Goal: Task Accomplishment & Management: Complete application form

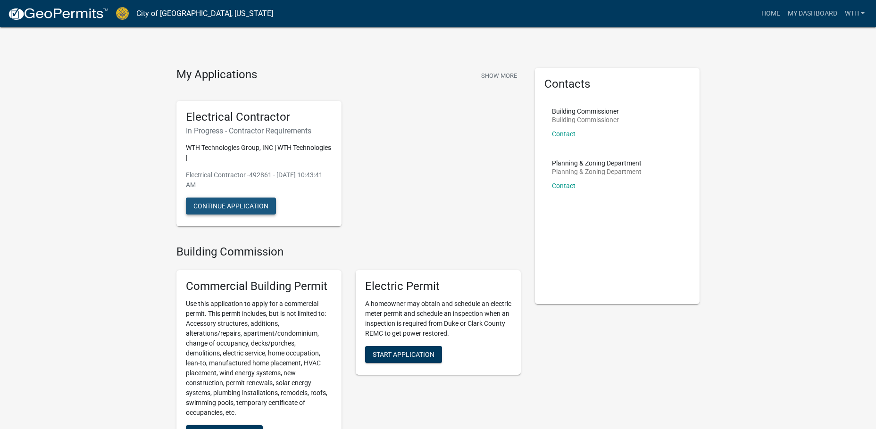
click at [254, 208] on button "Continue Application" at bounding box center [231, 206] width 90 height 17
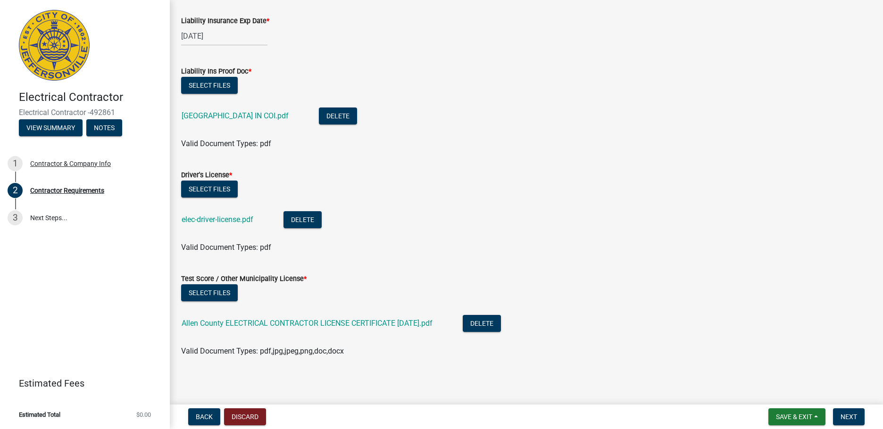
scroll to position [52, 0]
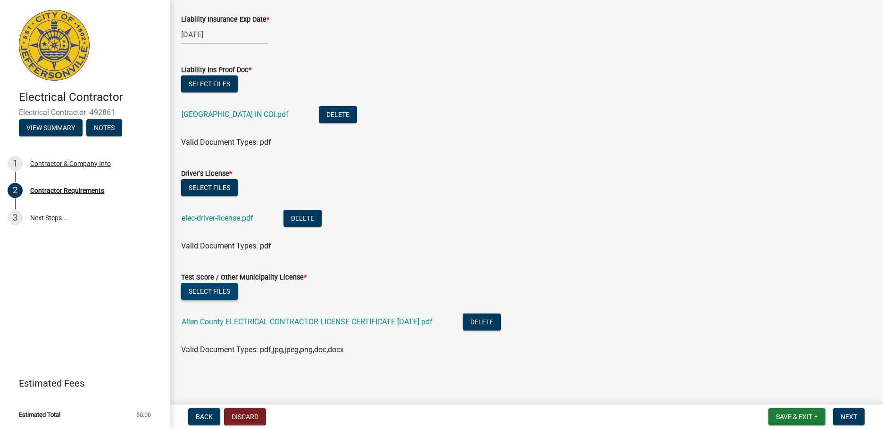
click at [226, 292] on button "Select files" at bounding box center [209, 291] width 57 height 17
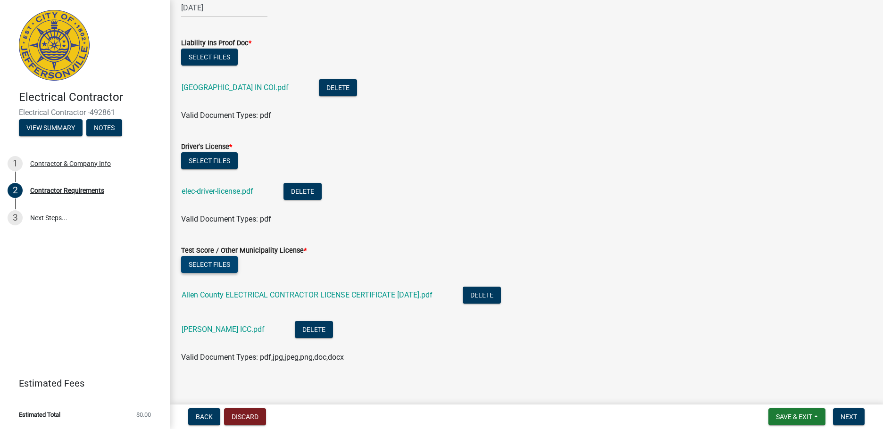
scroll to position [87, 0]
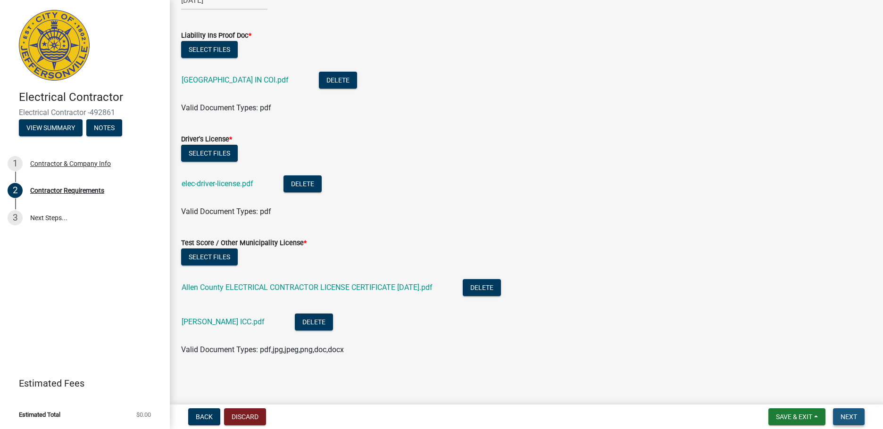
click at [841, 416] on span "Next" at bounding box center [849, 417] width 17 height 8
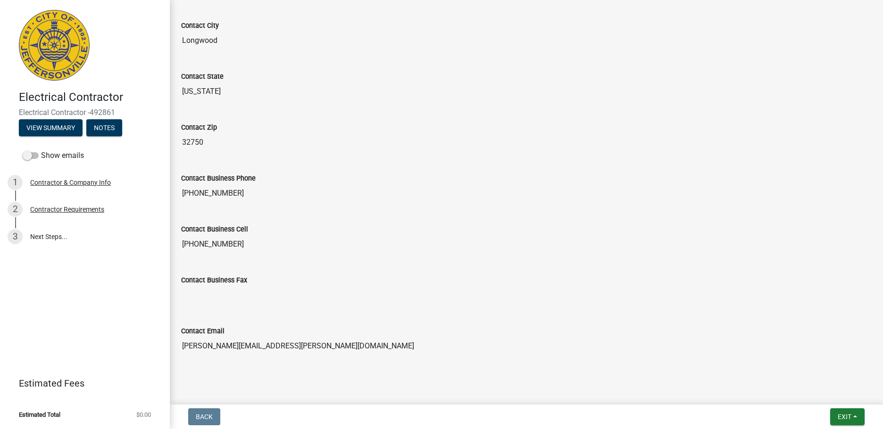
scroll to position [422, 0]
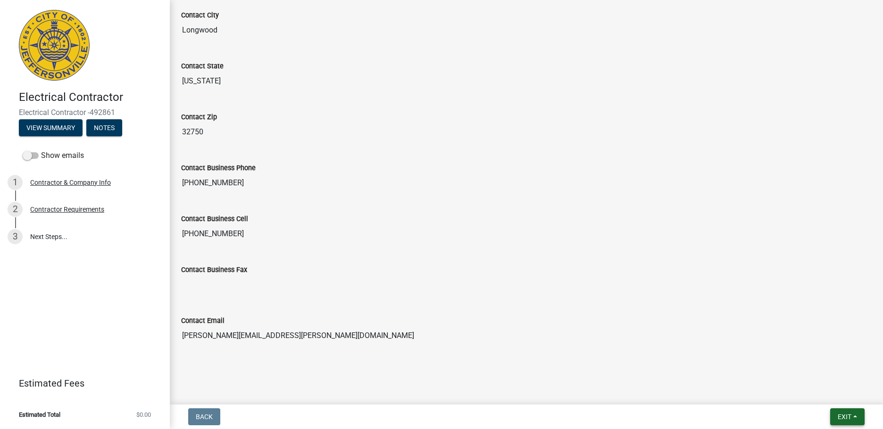
click at [849, 410] on button "Exit" at bounding box center [847, 417] width 34 height 17
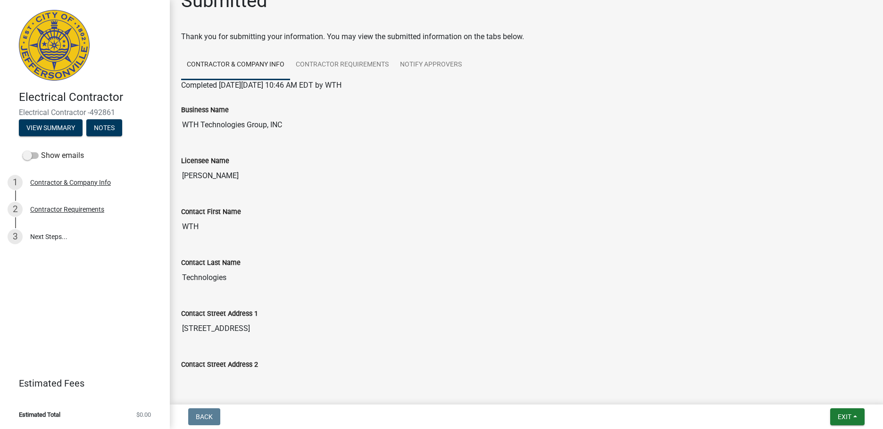
scroll to position [0, 0]
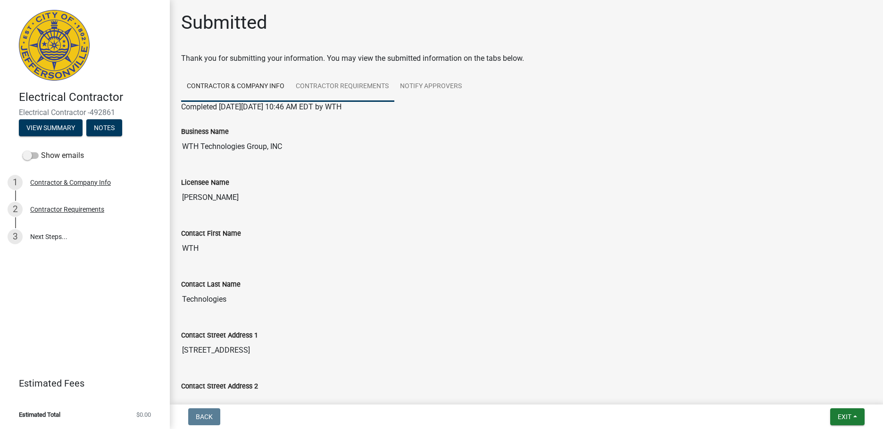
click at [344, 92] on link "Contractor Requirements" at bounding box center [342, 87] width 104 height 30
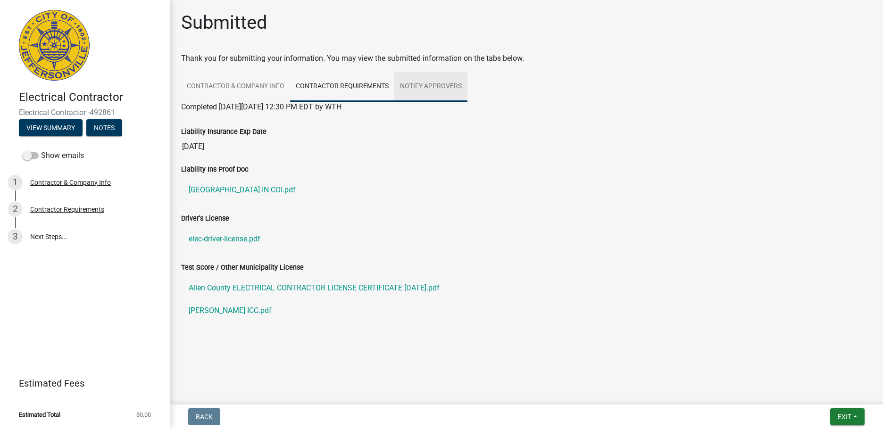
click at [450, 84] on link "Notify Approvers" at bounding box center [430, 87] width 73 height 30
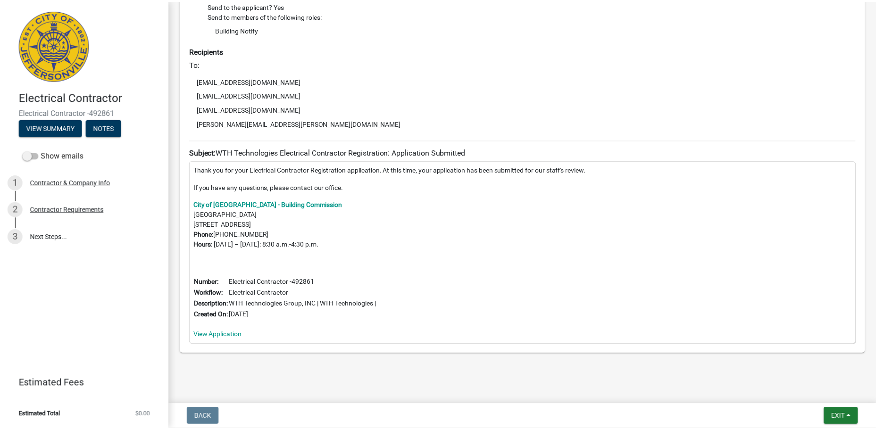
scroll to position [176, 0]
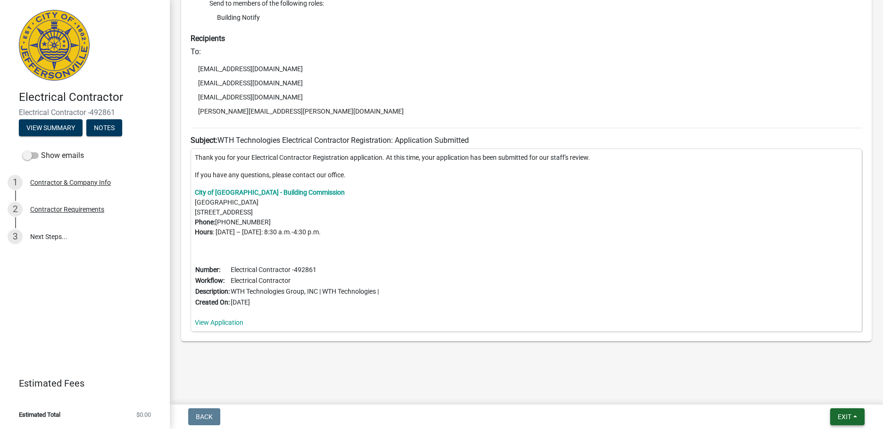
click at [840, 416] on span "Exit" at bounding box center [845, 417] width 14 height 8
click at [826, 394] on button "Save & Exit" at bounding box center [826, 392] width 75 height 23
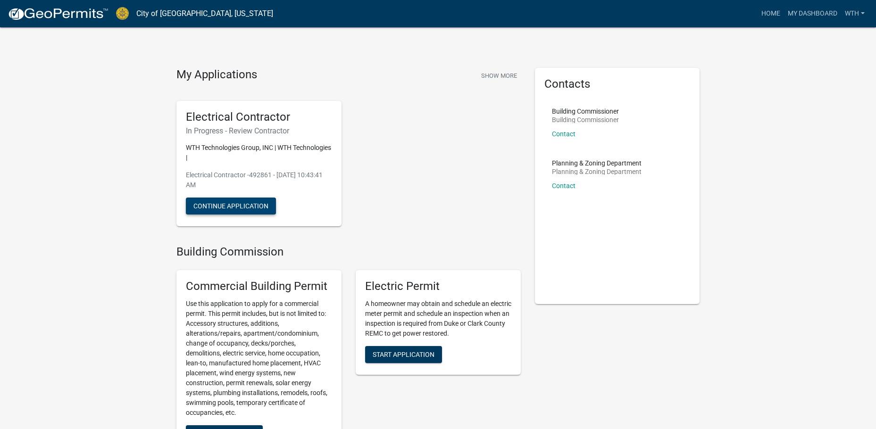
click at [250, 207] on button "Continue Application" at bounding box center [231, 206] width 90 height 17
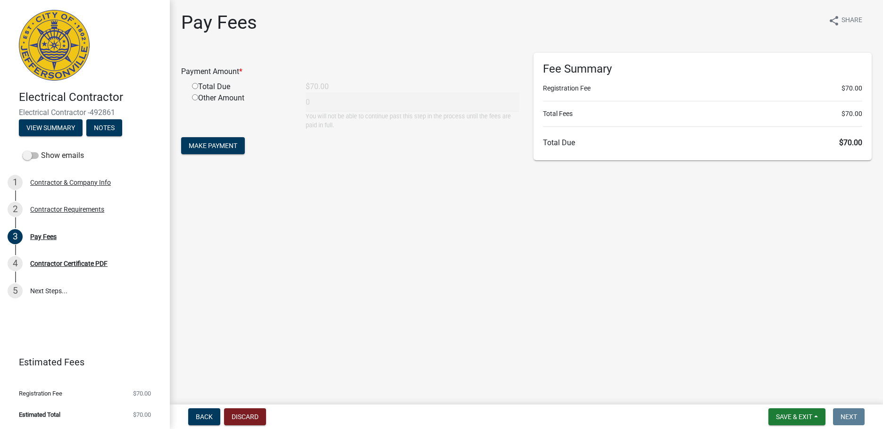
click at [194, 86] on input "radio" at bounding box center [195, 86] width 6 height 6
radio input "true"
type input "70"
click at [223, 145] on span "Make Payment" at bounding box center [213, 146] width 49 height 8
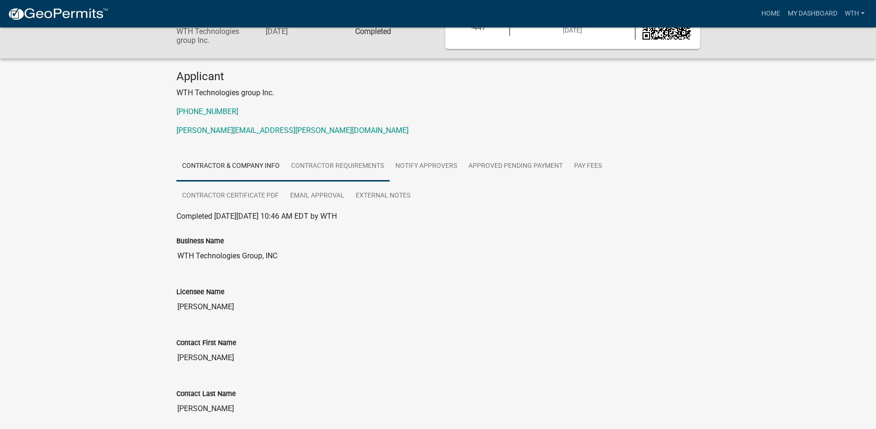
scroll to position [47, 0]
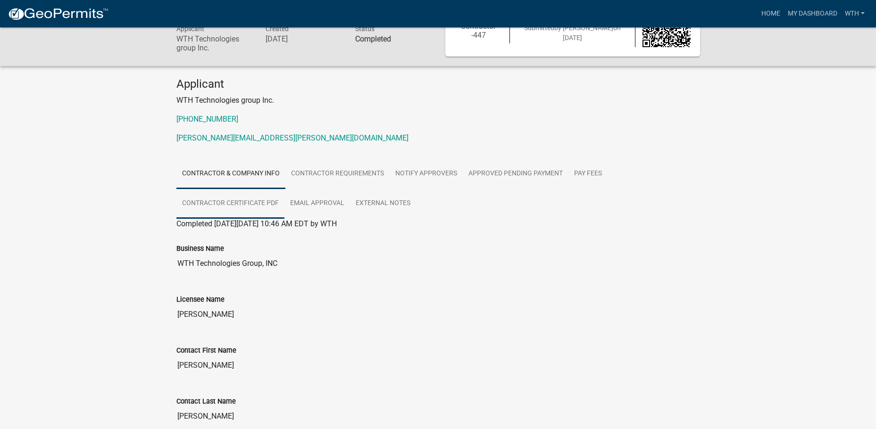
click at [247, 203] on link "Contractor Certificate PDF" at bounding box center [230, 204] width 108 height 30
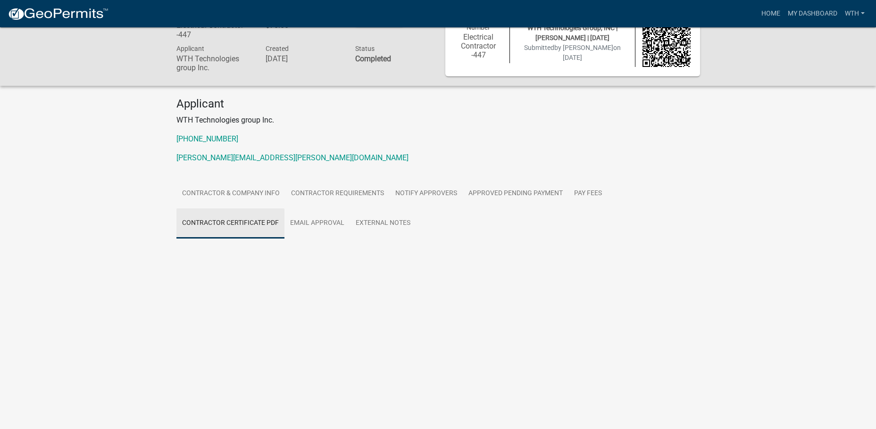
scroll to position [27, 0]
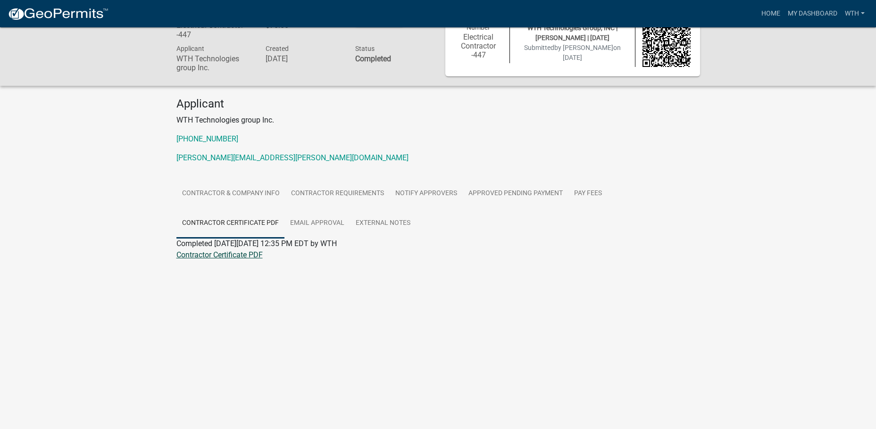
click at [225, 256] on link "Contractor Certificate PDF" at bounding box center [219, 255] width 86 height 9
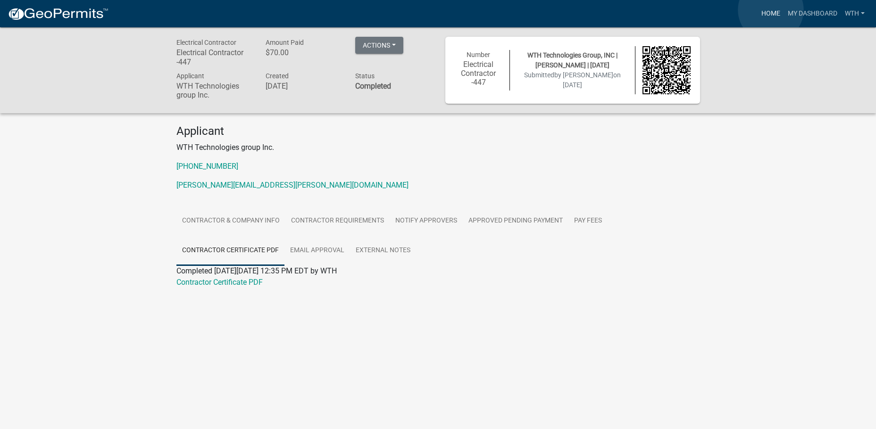
click at [771, 10] on link "Home" at bounding box center [771, 14] width 26 height 18
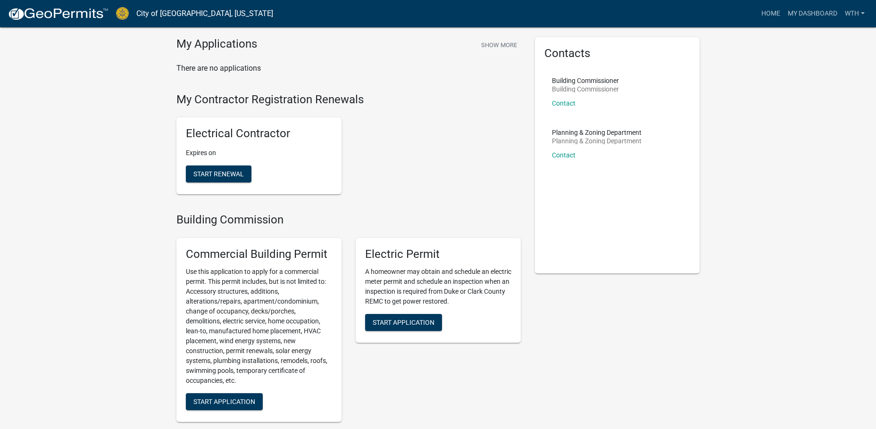
scroll to position [47, 0]
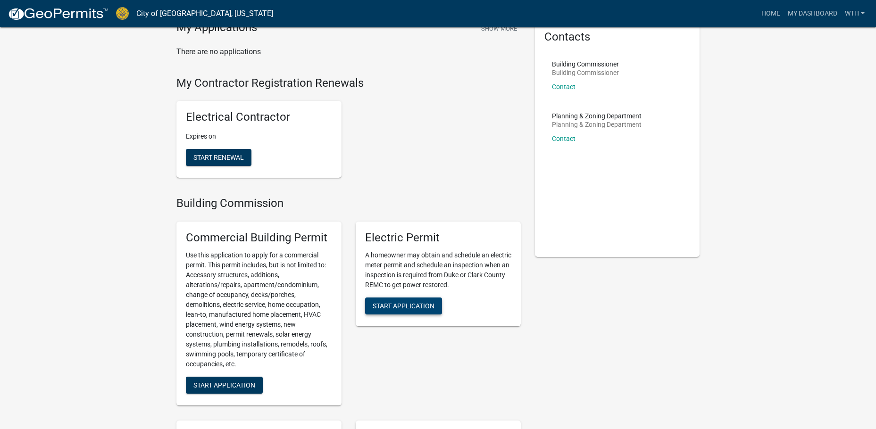
click at [407, 308] on span "Start Application" at bounding box center [404, 306] width 62 height 8
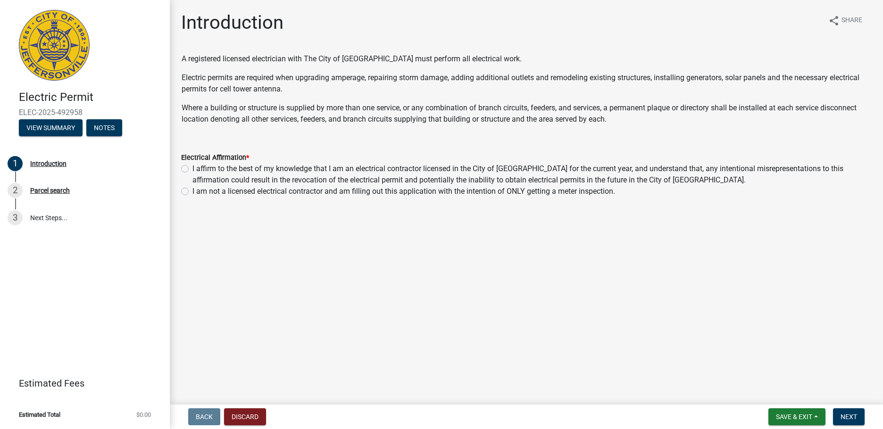
click at [192, 169] on label "I affirm to the best of my knowledge that I am an electrical contractor license…" at bounding box center [531, 174] width 679 height 23
click at [192, 169] on input "I affirm to the best of my knowledge that I am an electrical contractor license…" at bounding box center [195, 166] width 6 height 6
radio input "true"
click at [858, 414] on button "Next" at bounding box center [849, 417] width 32 height 17
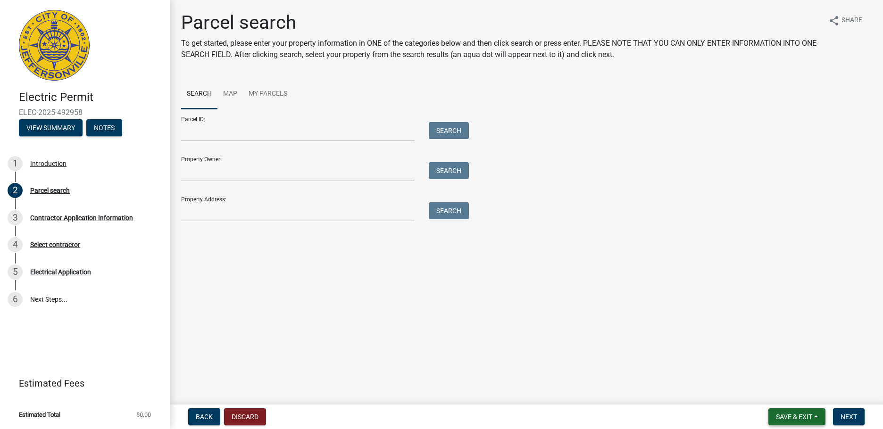
click at [802, 414] on span "Save & Exit" at bounding box center [794, 417] width 36 height 8
click at [805, 391] on button "Save & Exit" at bounding box center [787, 392] width 75 height 23
